Goal: Information Seeking & Learning: Understand process/instructions

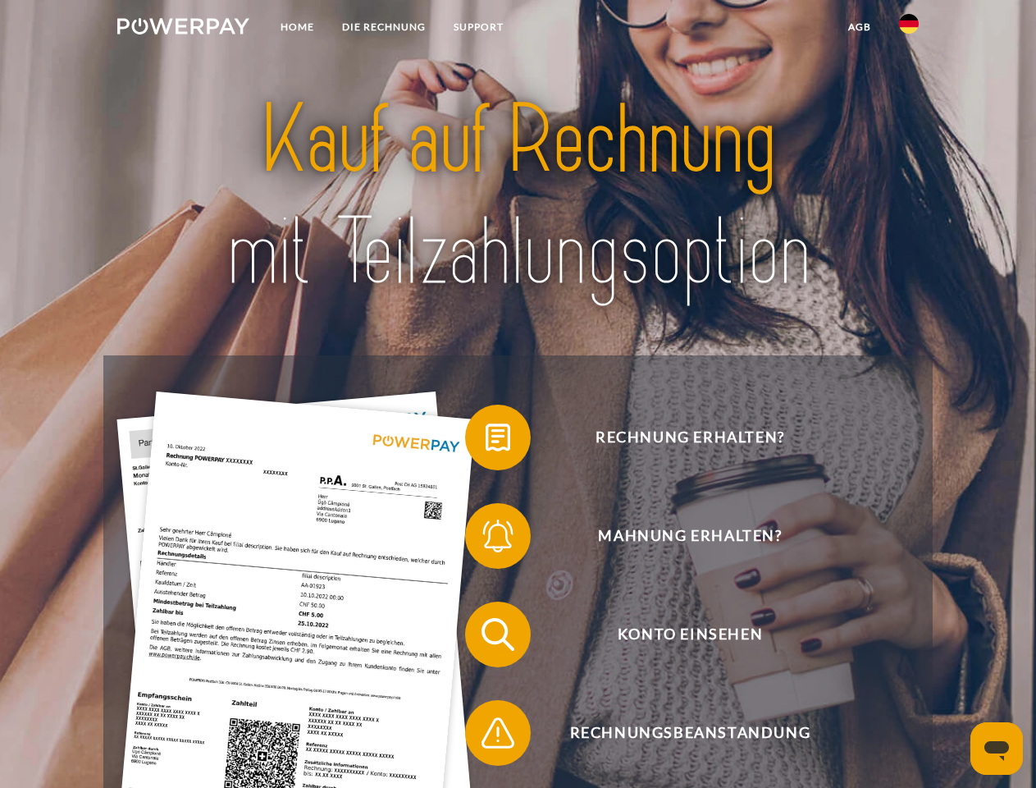
click at [183, 29] on img at bounding box center [183, 26] width 132 height 16
click at [909, 29] on img at bounding box center [909, 24] width 20 height 20
click at [859, 27] on link "agb" at bounding box center [860, 27] width 51 height 30
click at [486, 441] on span at bounding box center [473, 437] width 82 height 82
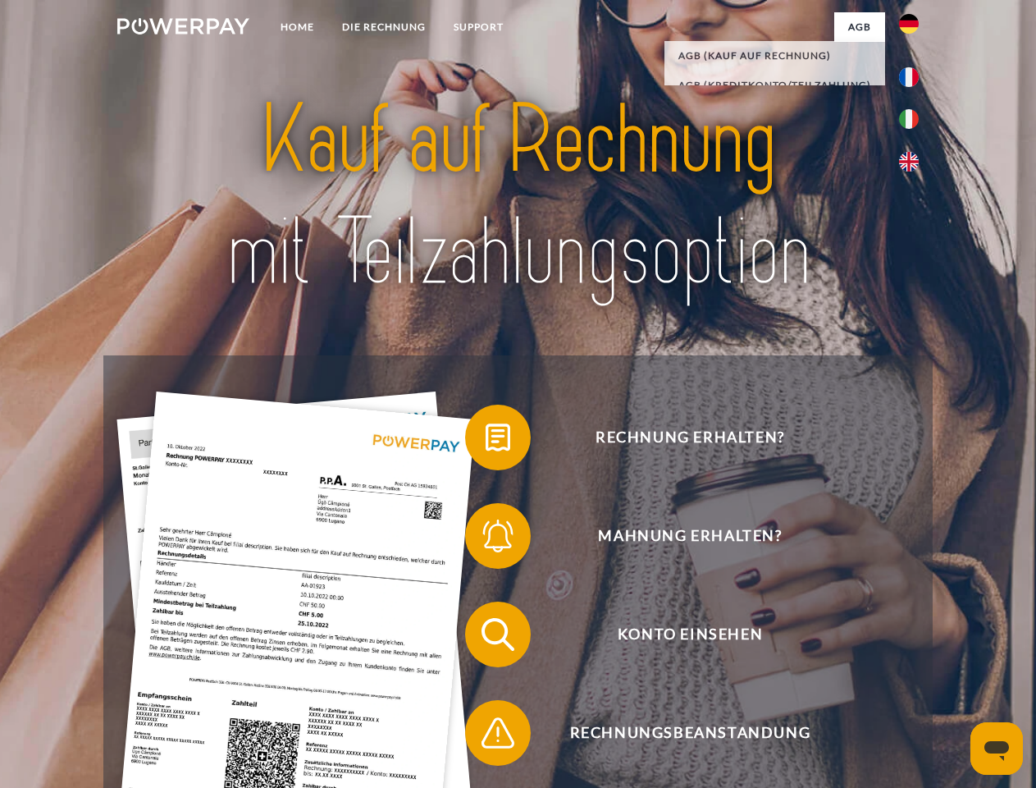
click at [486, 539] on span at bounding box center [473, 536] width 82 height 82
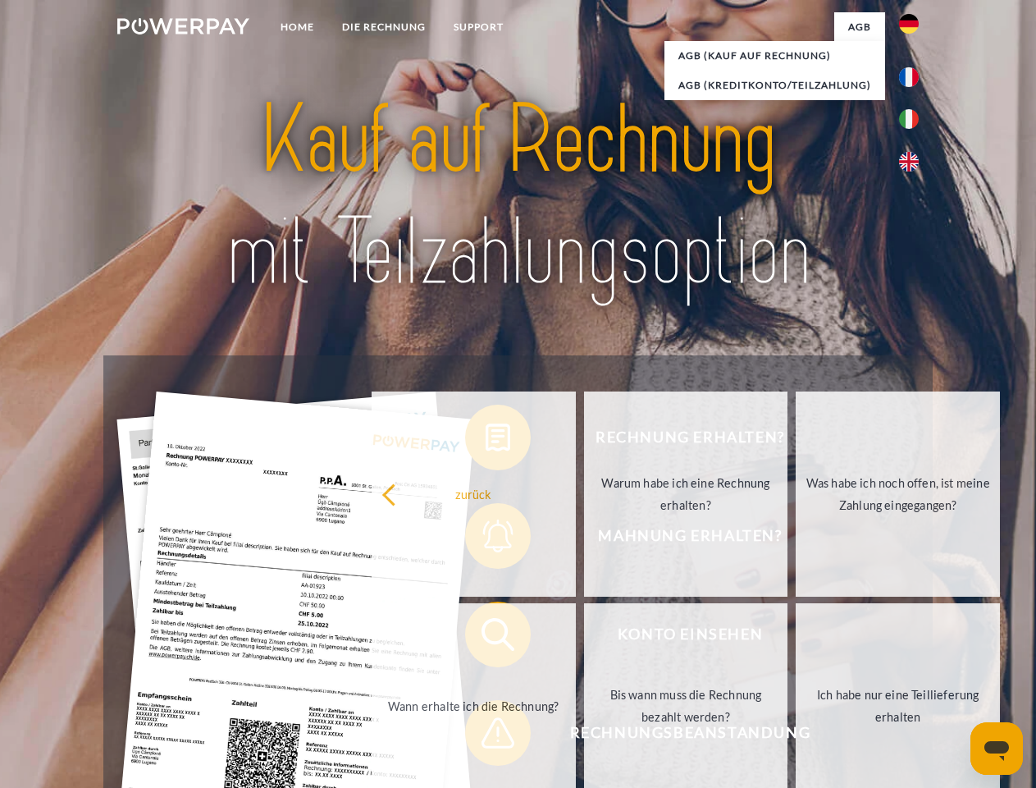
click at [584, 638] on link "Bis wann muss die Rechnung bezahlt werden?" at bounding box center [686, 705] width 204 height 205
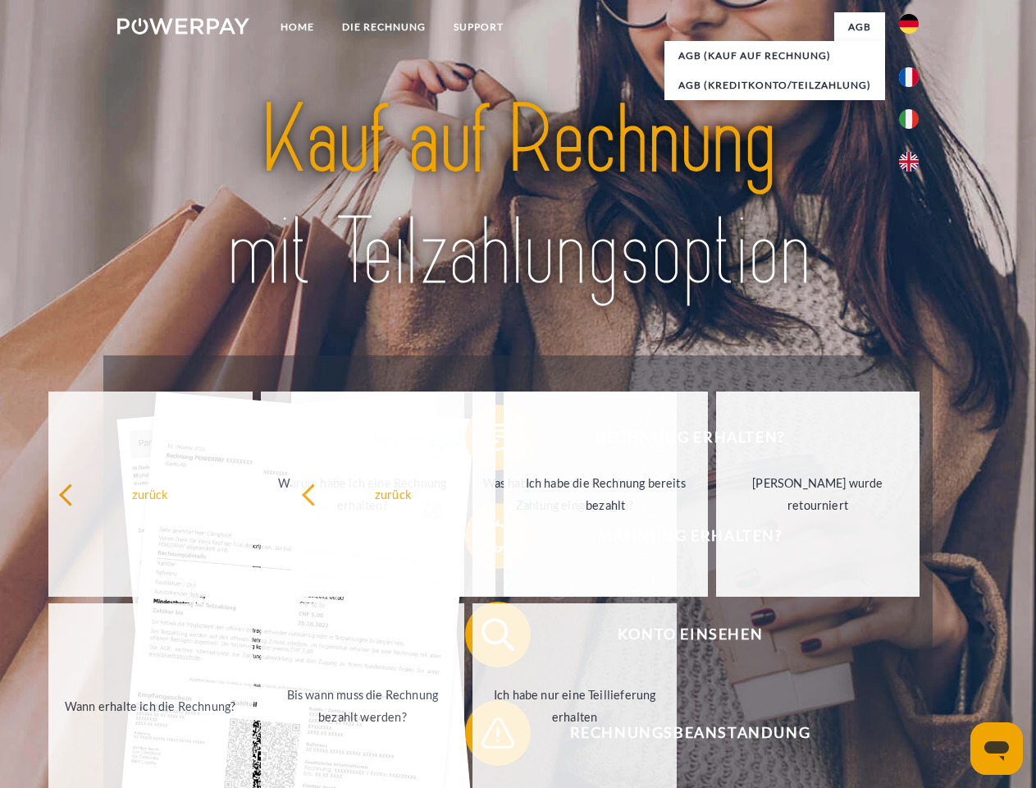
click at [486, 736] on span at bounding box center [473, 733] width 82 height 82
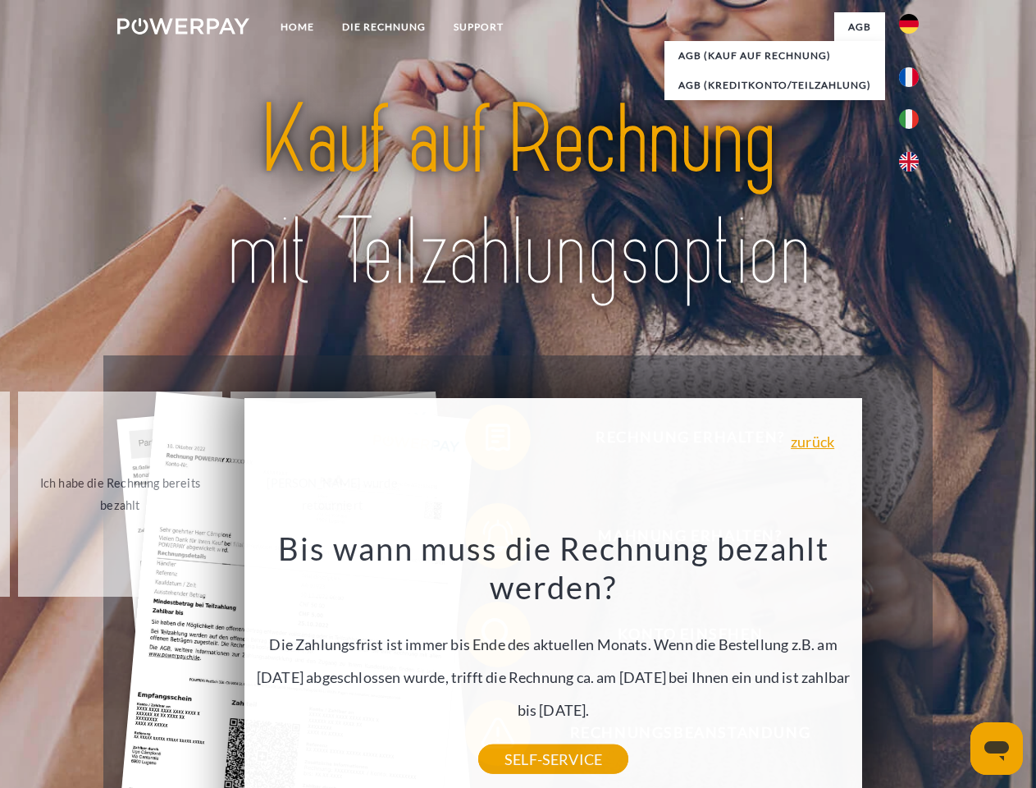
click at [997, 748] on icon "Messaging-Fenster öffnen" at bounding box center [997, 751] width 25 height 20
